Goal: Task Accomplishment & Management: Manage account settings

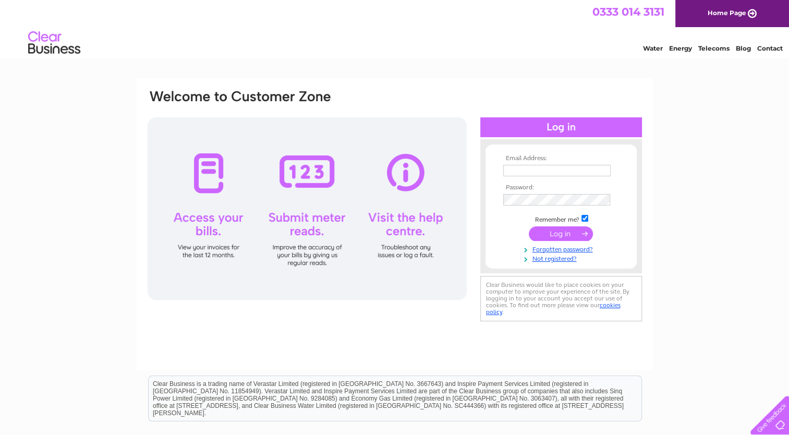
click at [523, 168] on input "text" at bounding box center [556, 170] width 107 height 11
type input "admin@homestartglenrothes.co.uk"
click at [561, 234] on input "submit" at bounding box center [561, 233] width 64 height 15
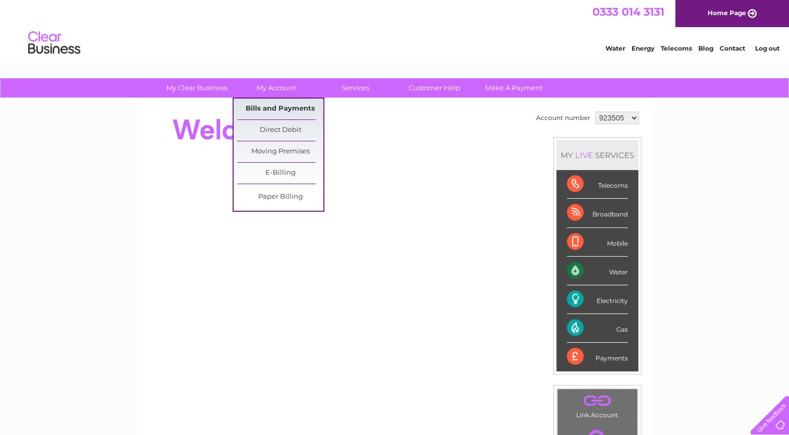
click at [279, 110] on link "Bills and Payments" at bounding box center [280, 109] width 86 height 21
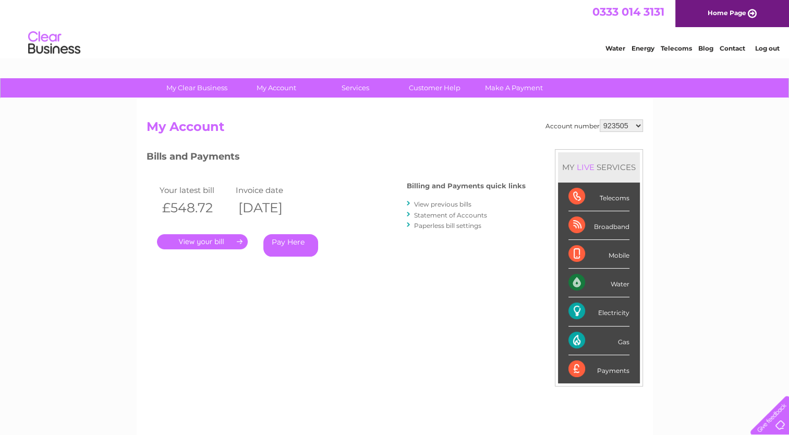
click at [636, 127] on select "923505 1023455" at bounding box center [620, 125] width 43 height 13
select select "1023455"
click at [599, 119] on select "923505 1023455" at bounding box center [620, 125] width 43 height 13
click at [212, 240] on link "." at bounding box center [202, 241] width 91 height 15
